Goal: Information Seeking & Learning: Understand process/instructions

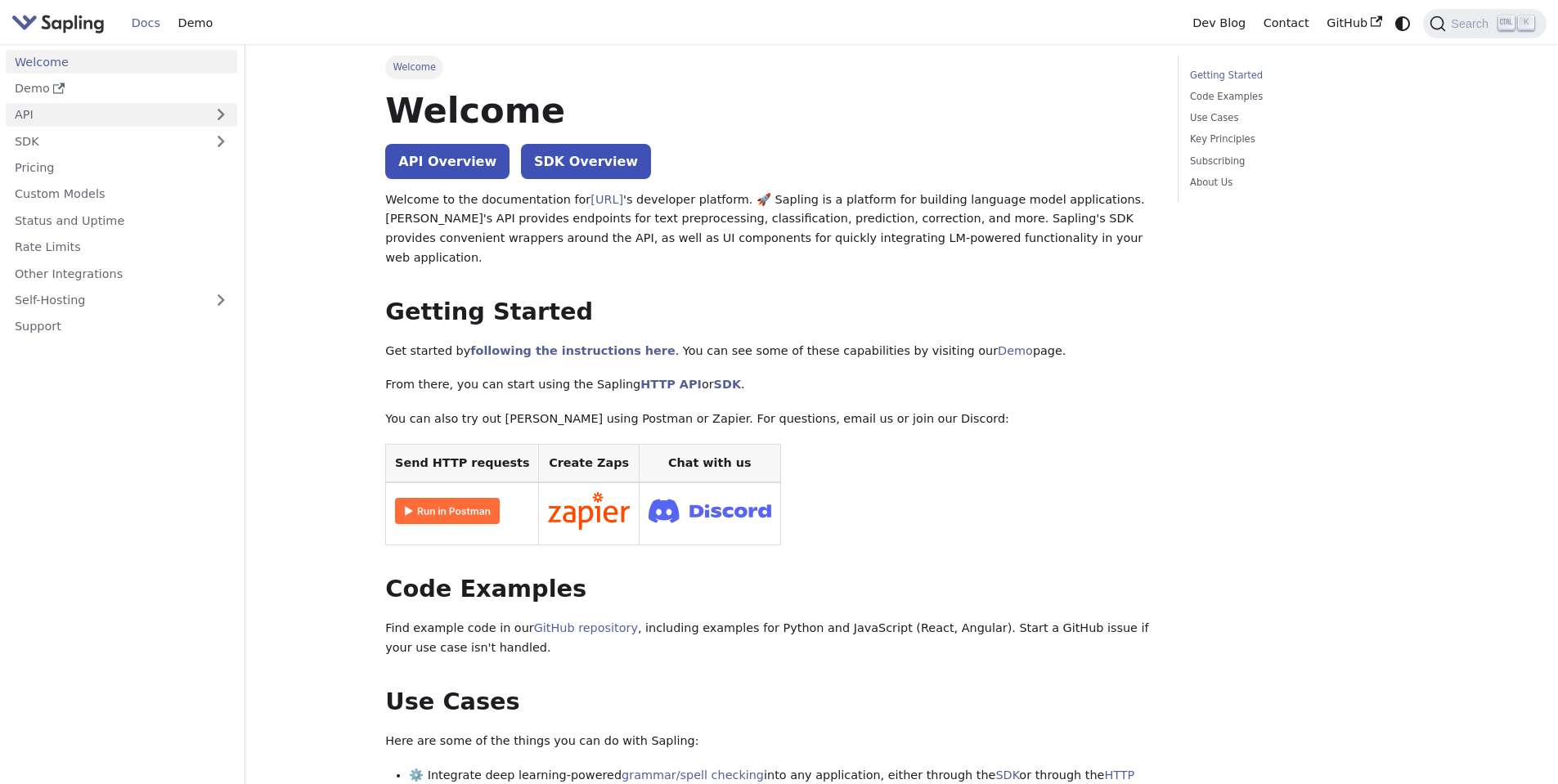
click at [19, 115] on link "API" at bounding box center [104, 115] width 199 height 24
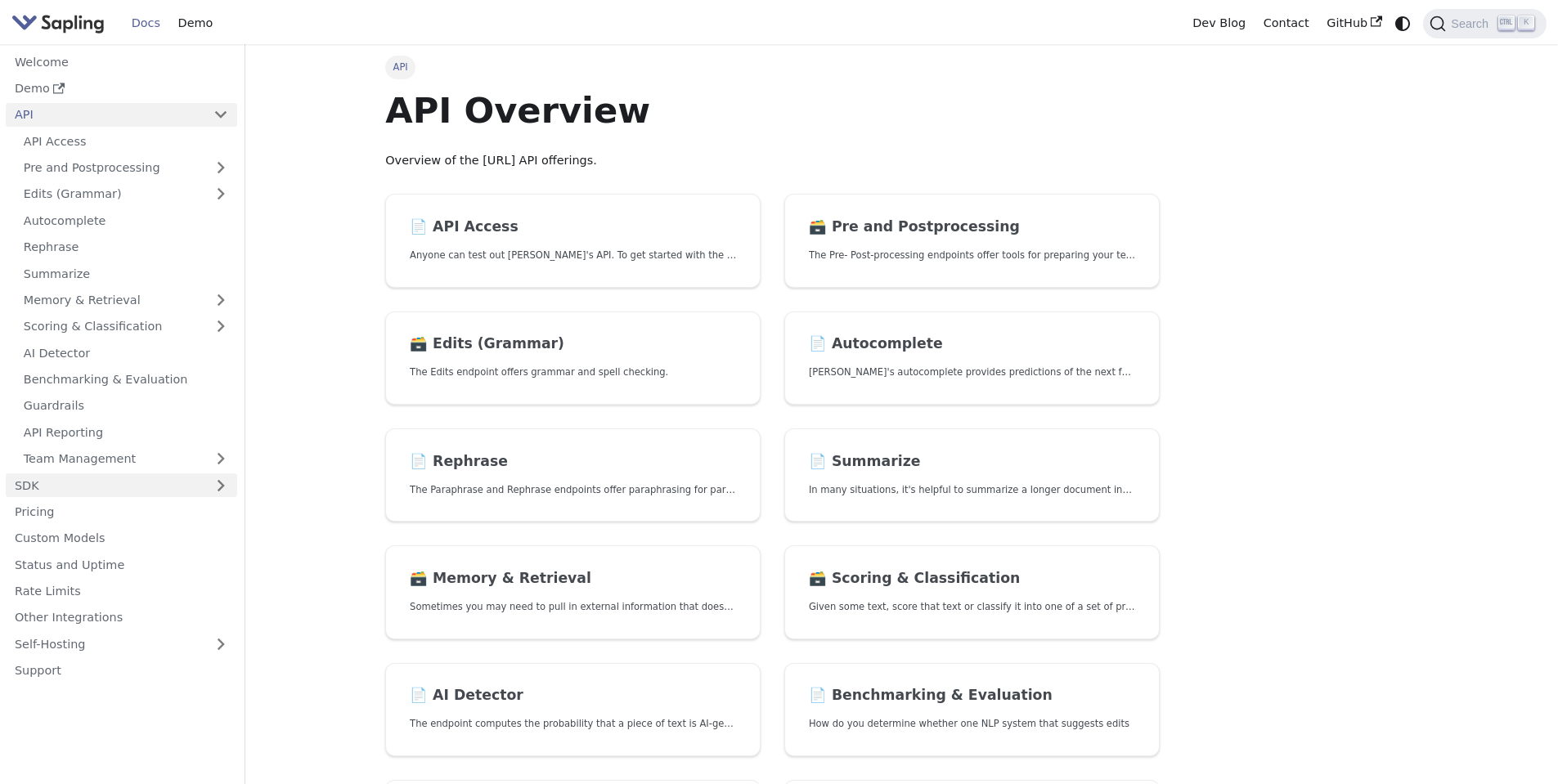
click at [46, 481] on link "SDK" at bounding box center [104, 485] width 199 height 24
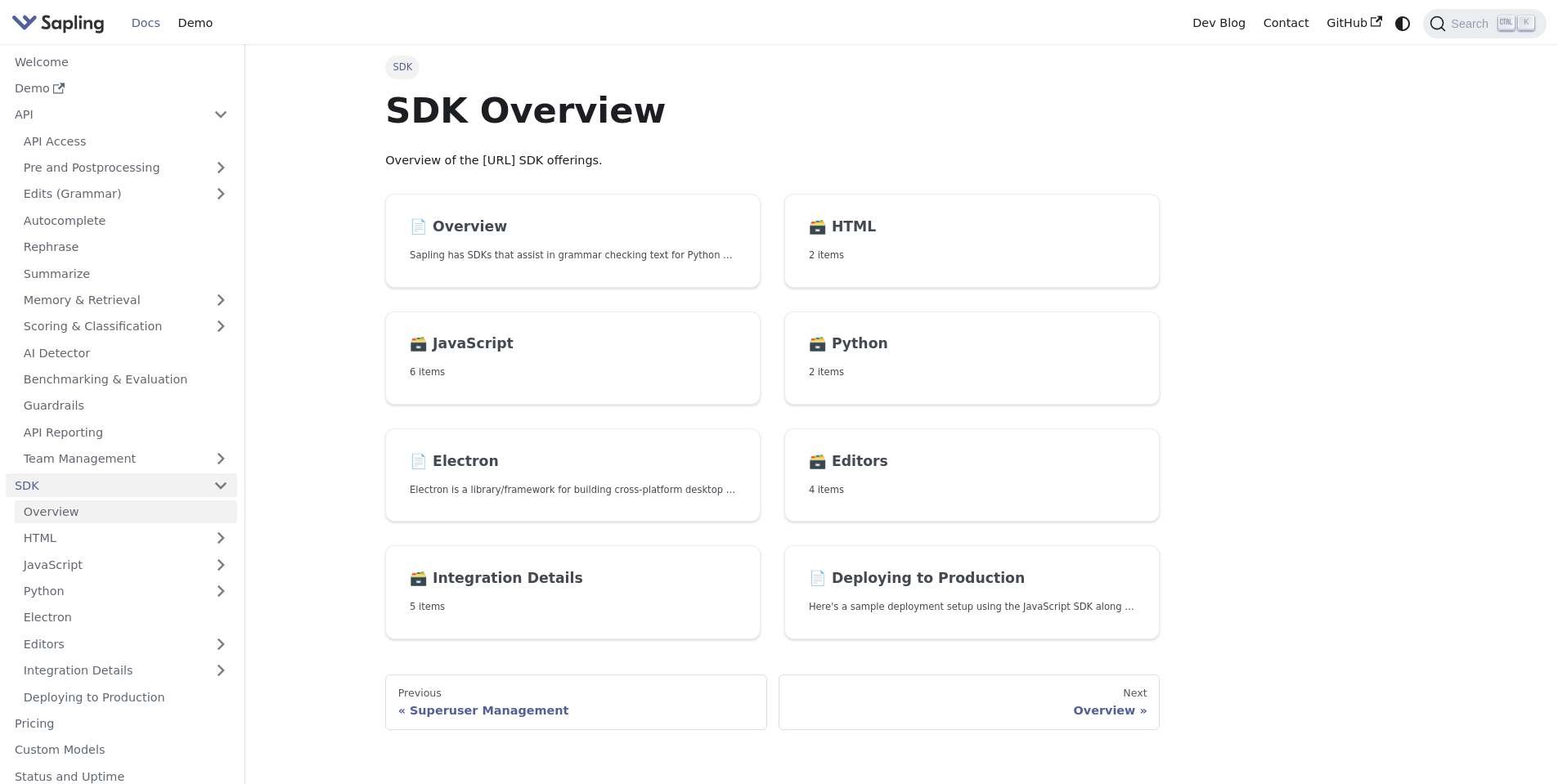
click at [52, 510] on link "Overview" at bounding box center [125, 512] width 222 height 24
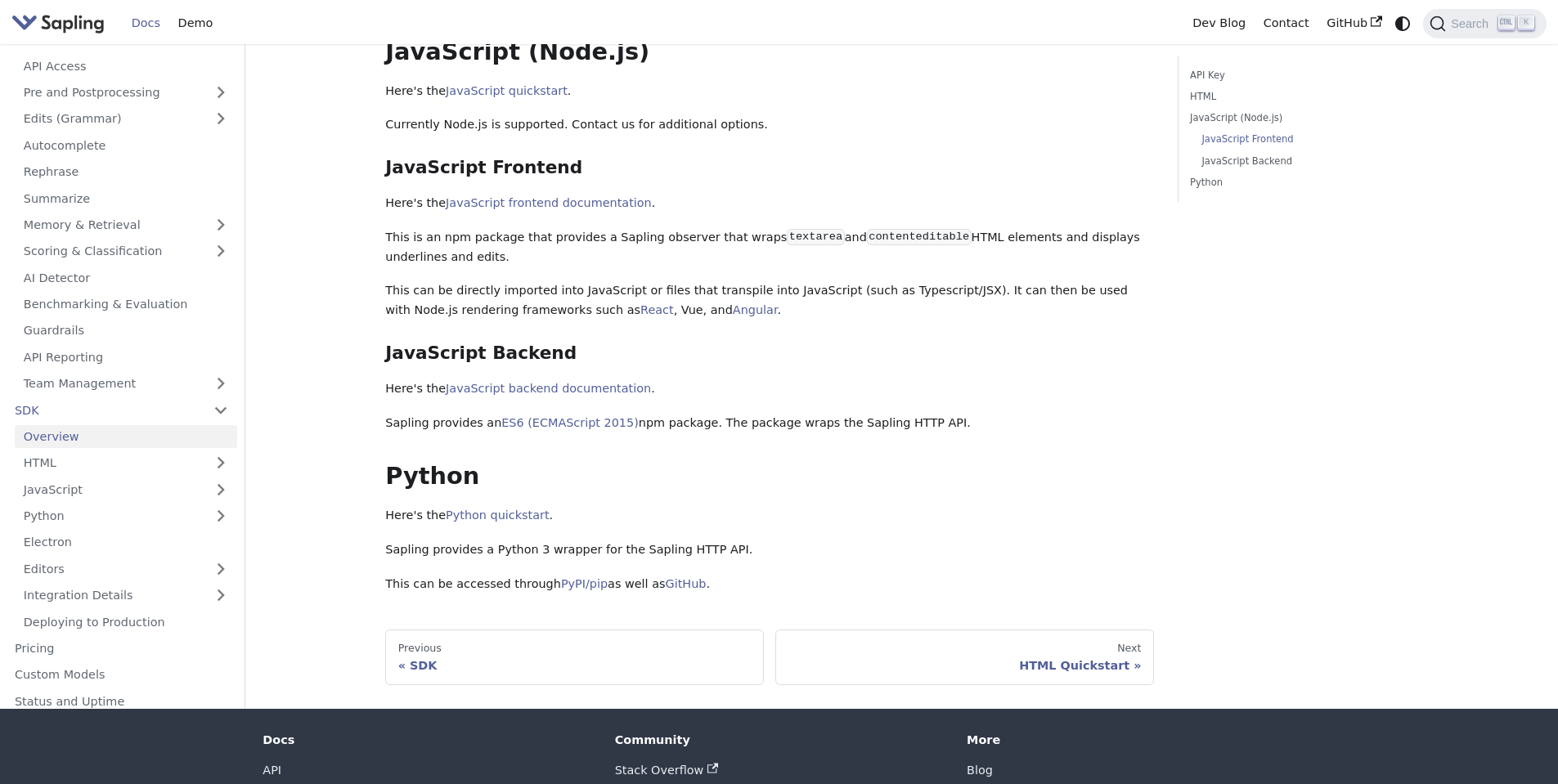
scroll to position [572, 0]
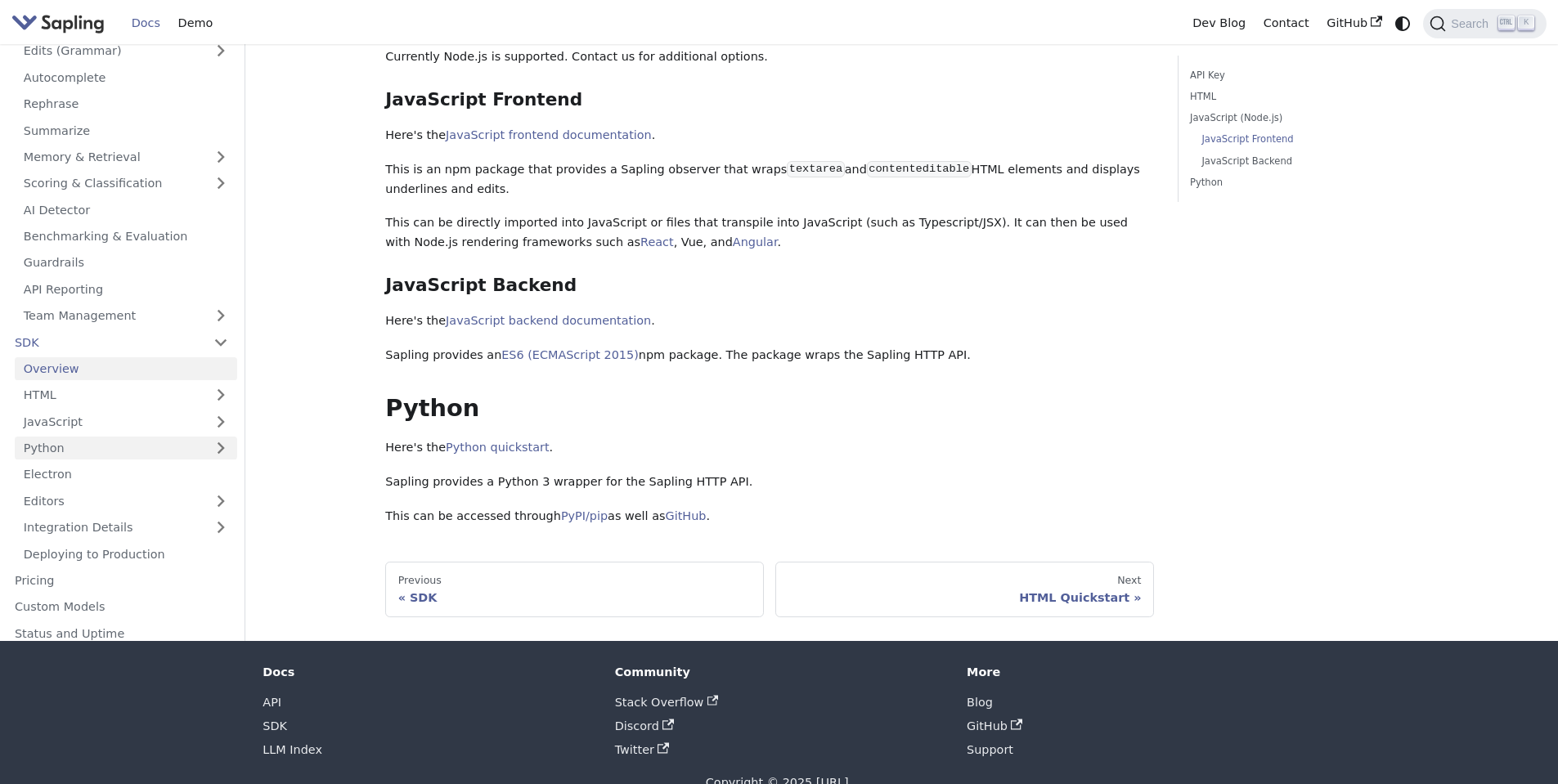
click at [153, 446] on link "Python" at bounding box center [125, 447] width 222 height 24
click at [111, 473] on link "Python Quickstart" at bounding box center [130, 475] width 213 height 24
